Goal: Task Accomplishment & Management: Manage account settings

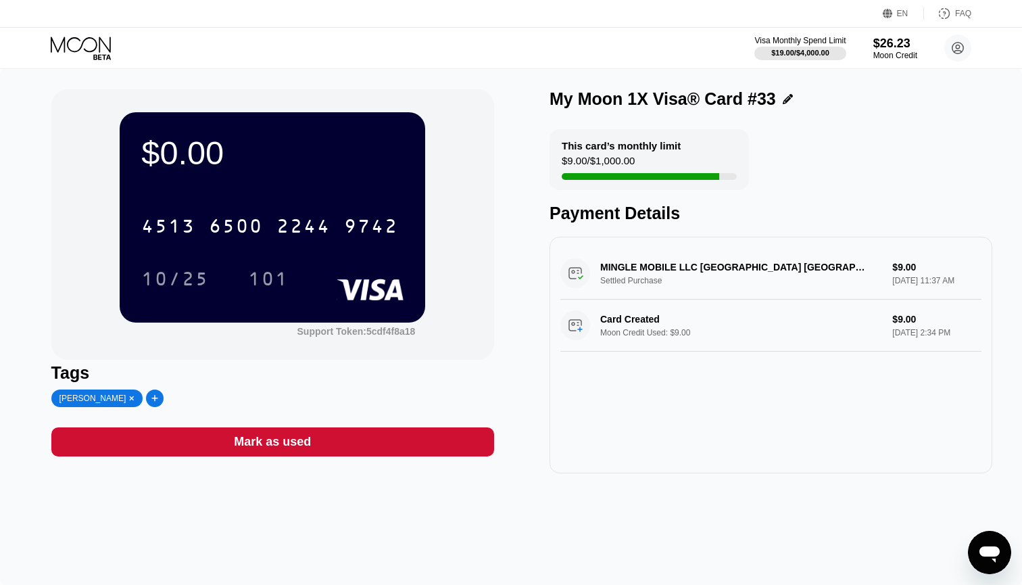
click at [151, 402] on icon at bounding box center [154, 398] width 7 height 8
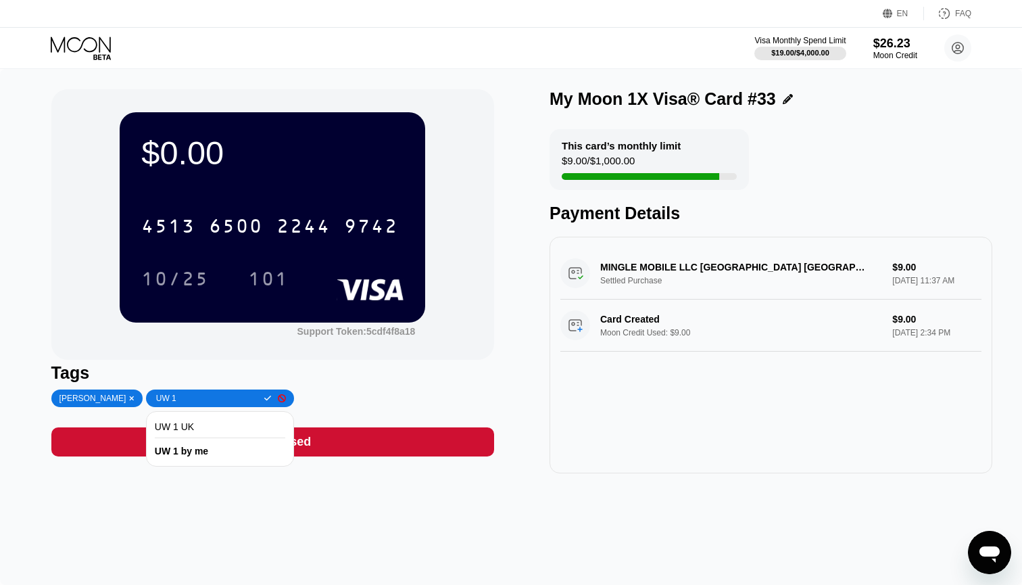
type input "UW 1"
click at [180, 456] on div "UW 1 by me" at bounding box center [220, 451] width 131 height 22
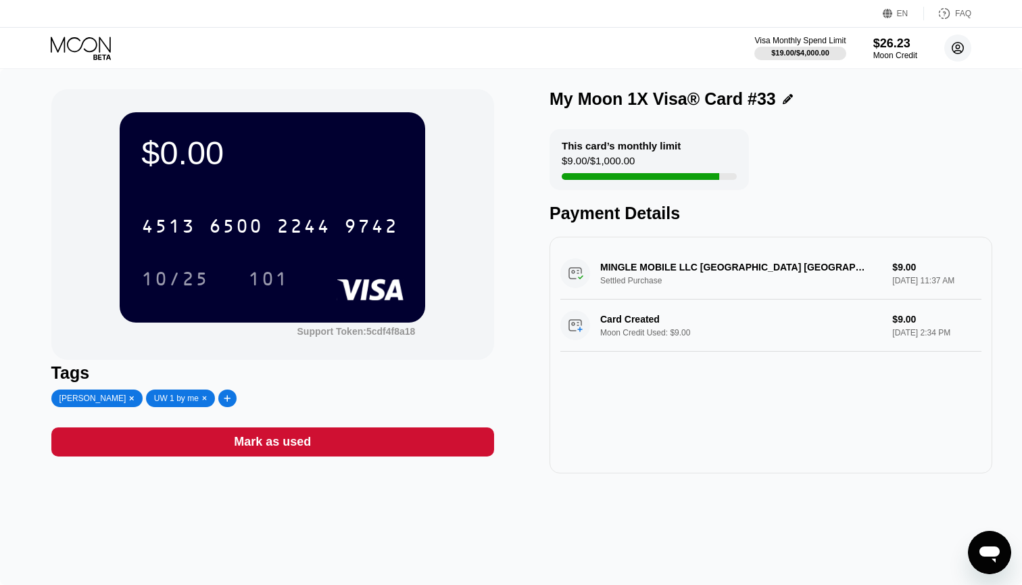
click at [954, 48] on circle at bounding box center [957, 47] width 27 height 27
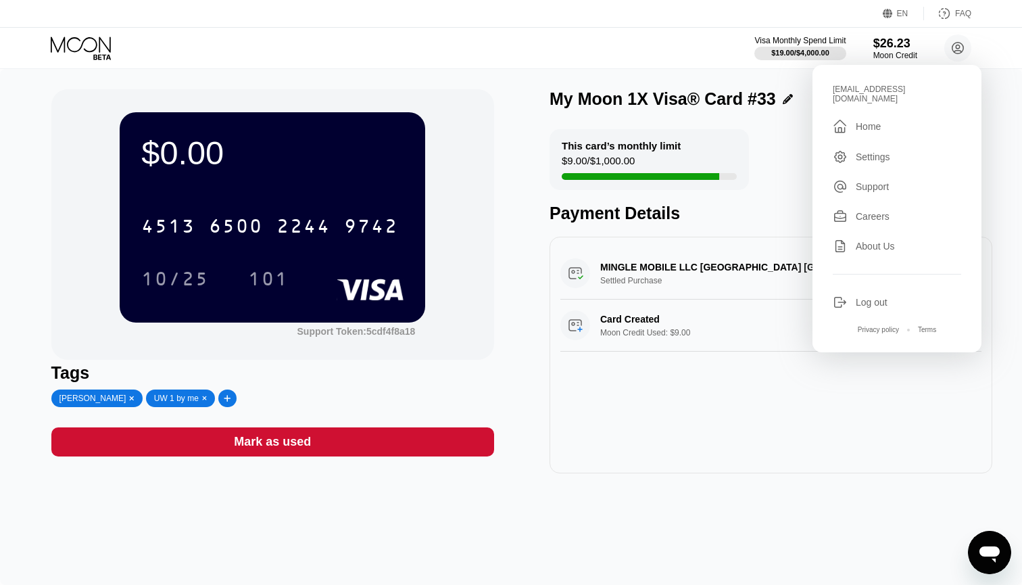
click at [854, 120] on div "" at bounding box center [844, 126] width 23 height 16
